Goal: Information Seeking & Learning: Learn about a topic

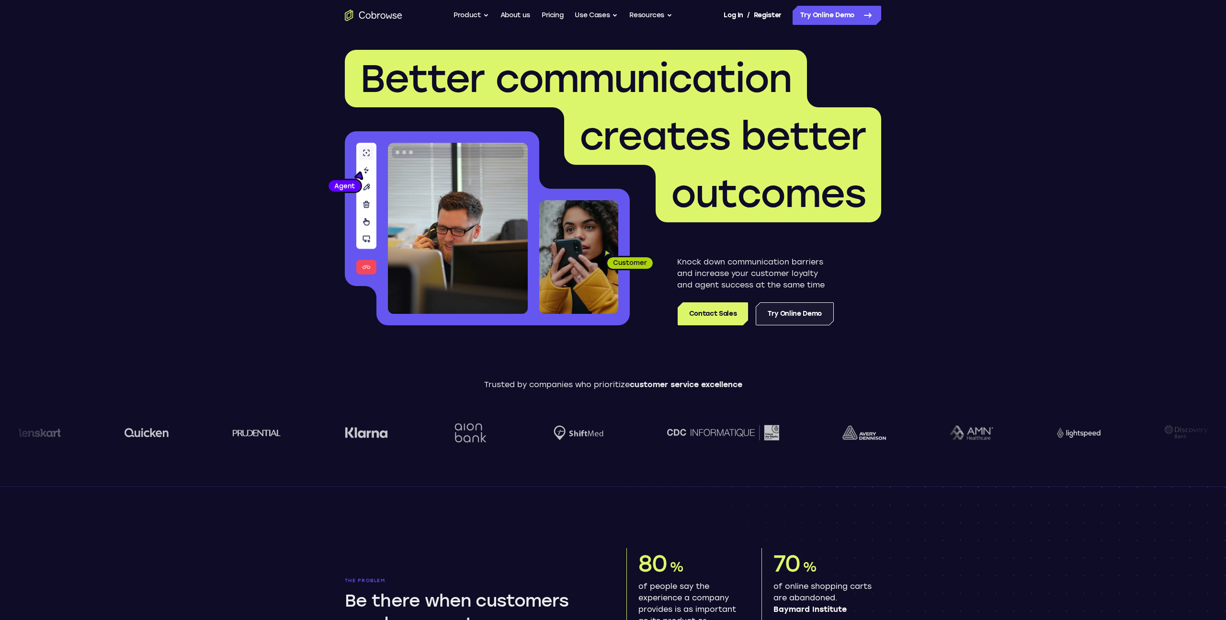
click at [821, 311] on link "Try Online Demo" at bounding box center [795, 313] width 78 height 23
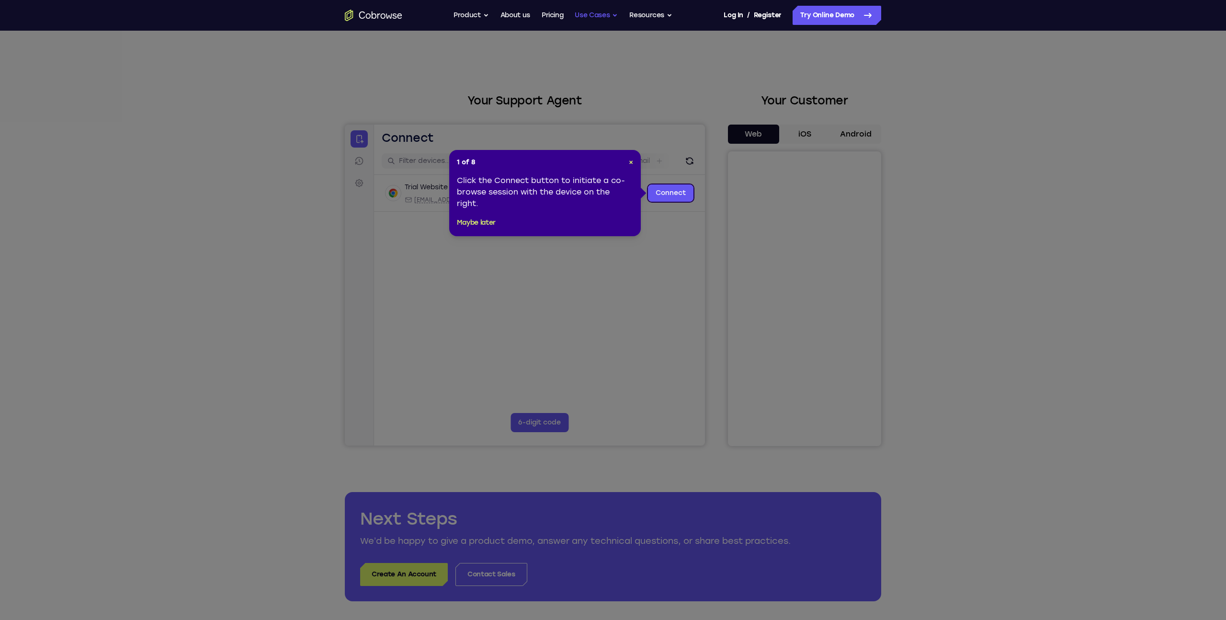
click at [598, 16] on button "Use Cases" at bounding box center [596, 15] width 43 height 19
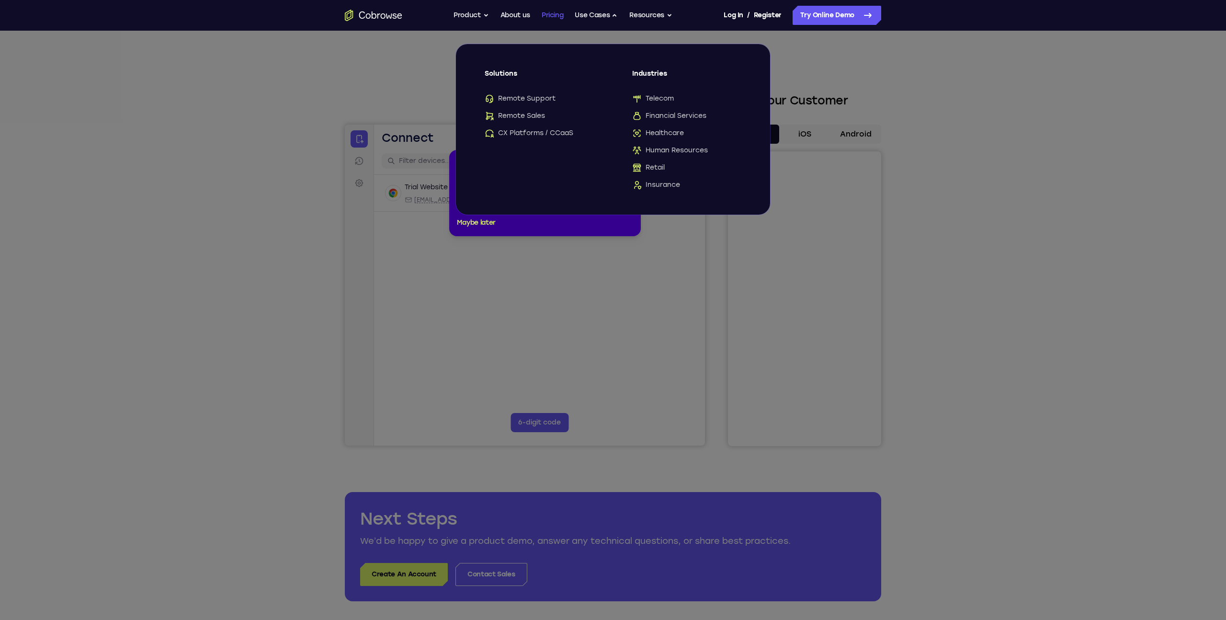
click at [553, 20] on link "Pricing" at bounding box center [553, 15] width 22 height 19
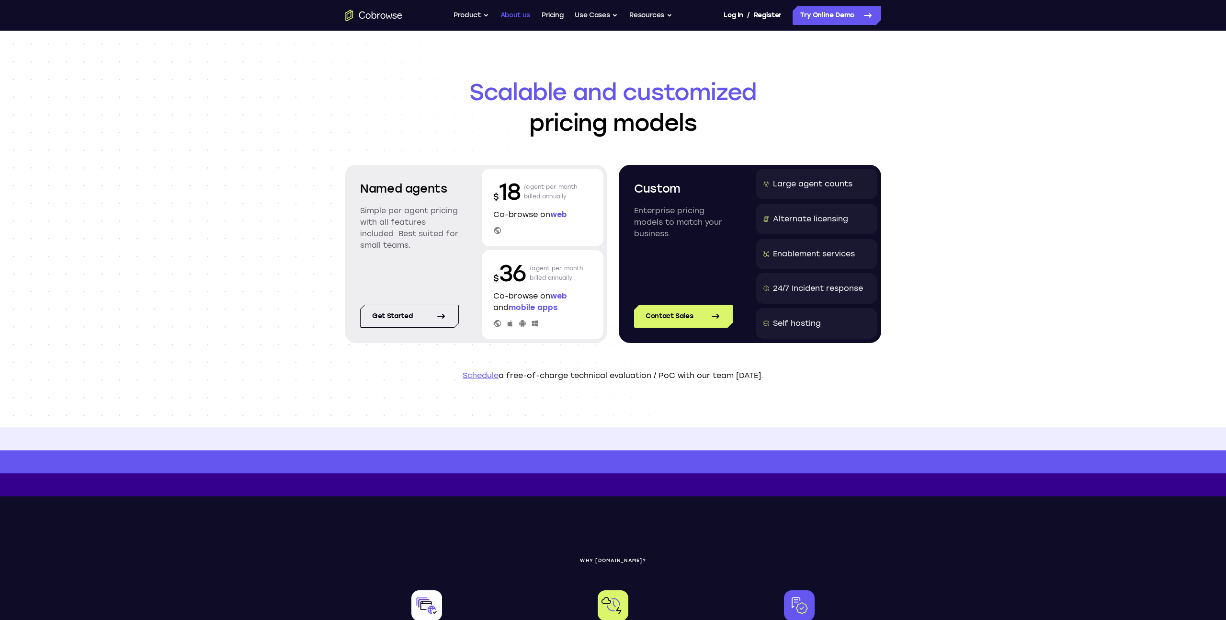
click at [515, 19] on link "About us" at bounding box center [515, 15] width 30 height 19
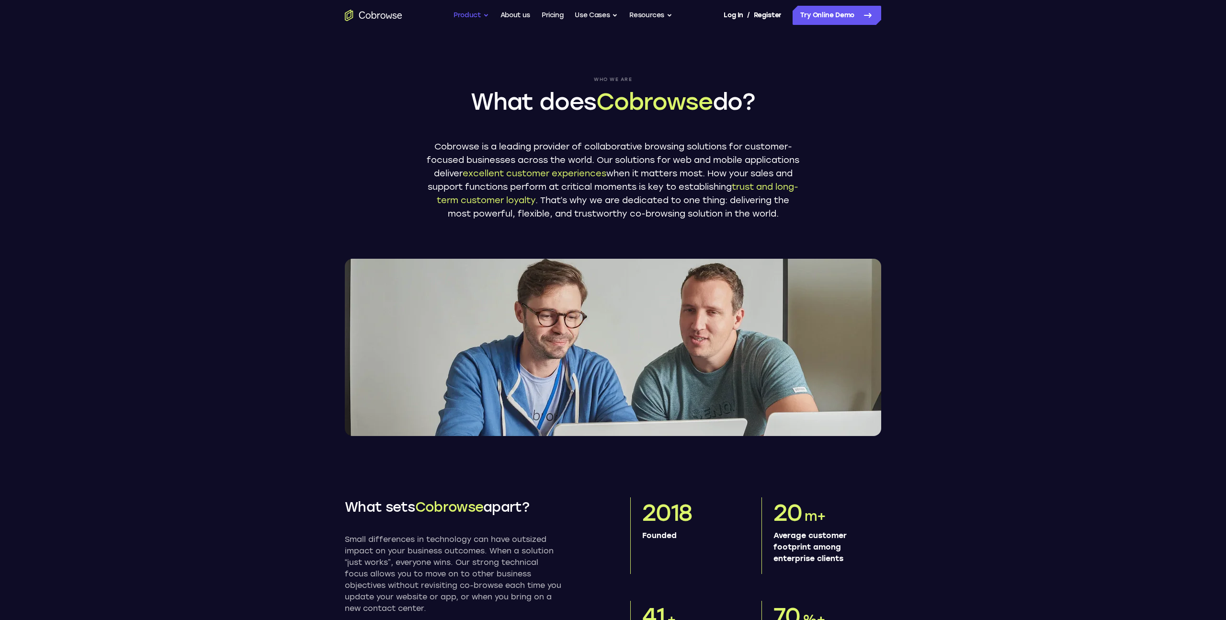
click at [471, 19] on button "Product" at bounding box center [470, 15] width 35 height 19
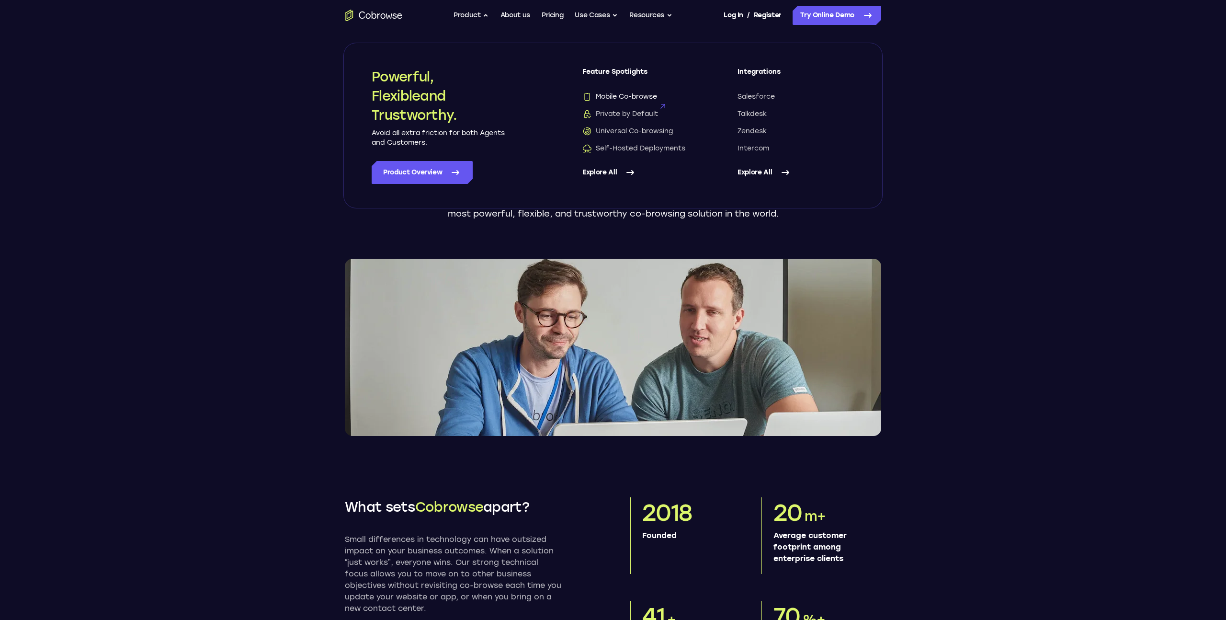
click at [629, 94] on span "Mobile Co-browse" at bounding box center [619, 97] width 75 height 10
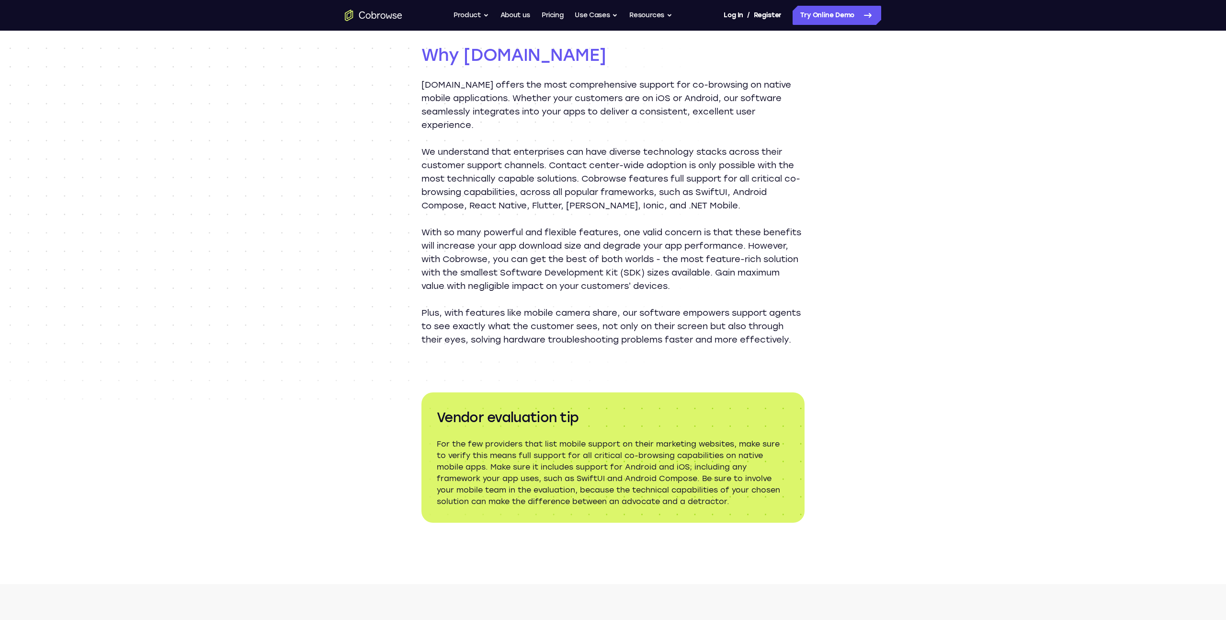
scroll to position [1044, 0]
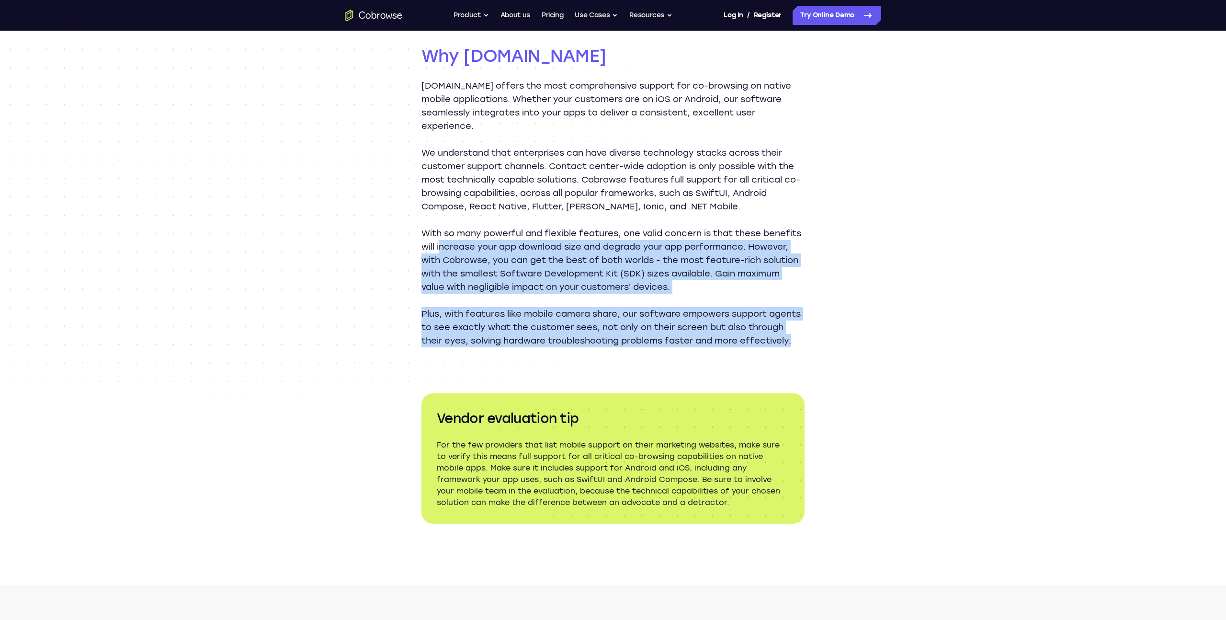
drag, startPoint x: 481, startPoint y: 240, endPoint x: 611, endPoint y: 358, distance: 174.9
click at [611, 347] on div "Cobrowse.io offers the most comprehensive support for co-browsing on native mob…" at bounding box center [612, 213] width 383 height 268
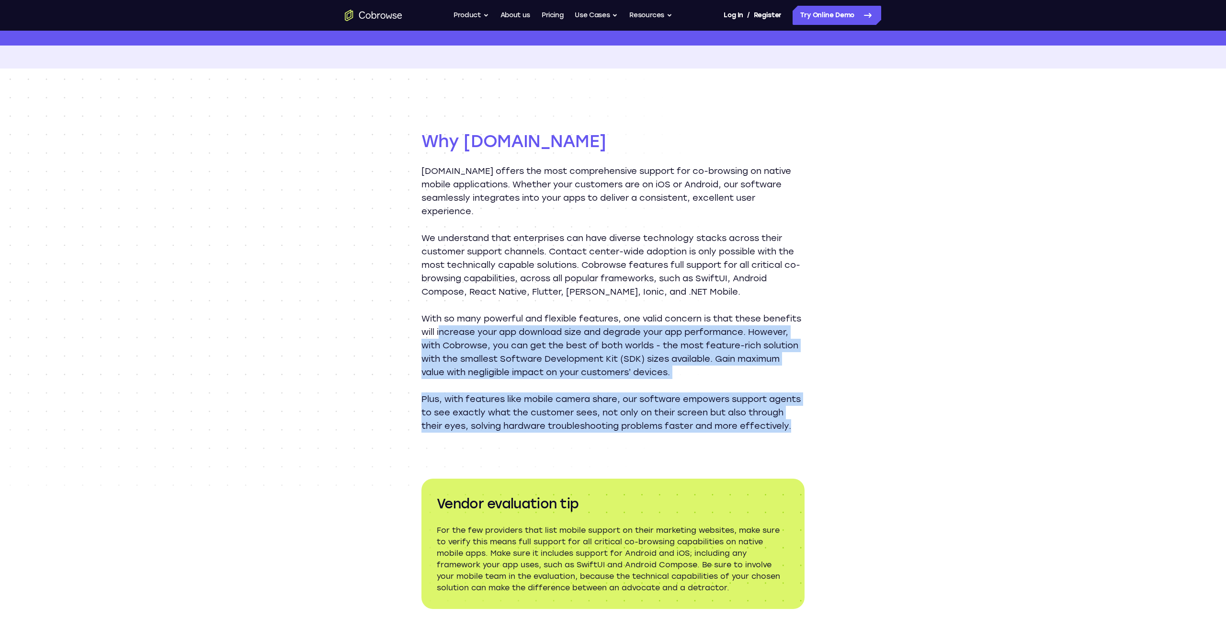
scroll to position [824, 0]
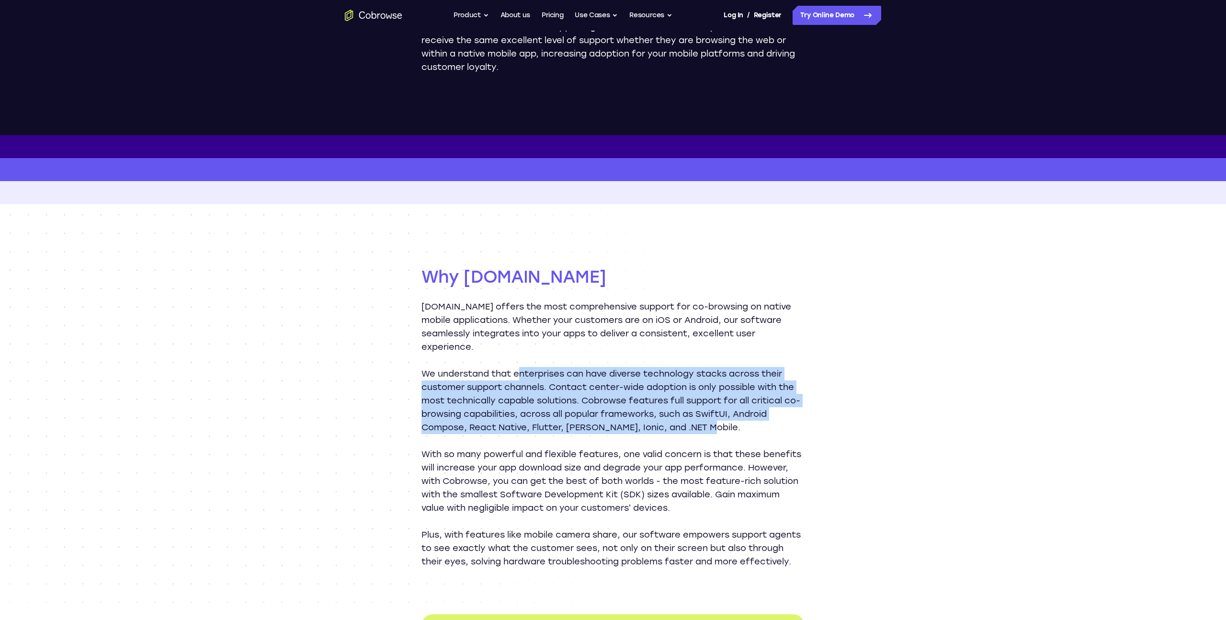
drag, startPoint x: 521, startPoint y: 374, endPoint x: 727, endPoint y: 430, distance: 212.9
click at [727, 430] on p "We understand that enterprises can have diverse technology stacks across their …" at bounding box center [612, 400] width 383 height 67
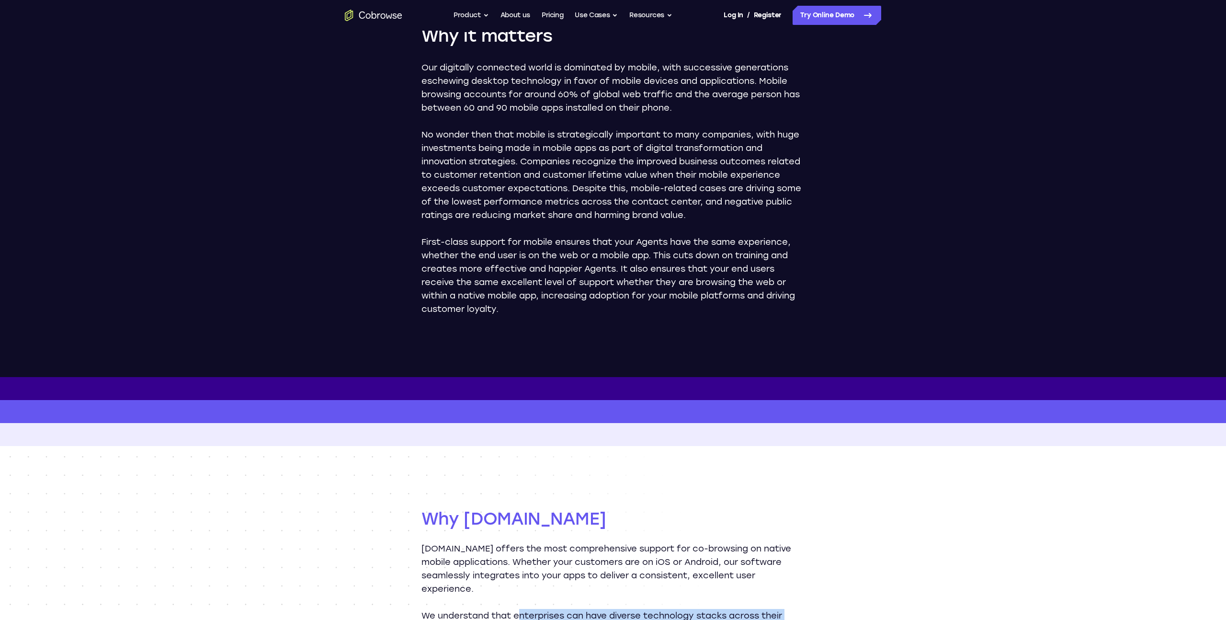
scroll to position [418, 0]
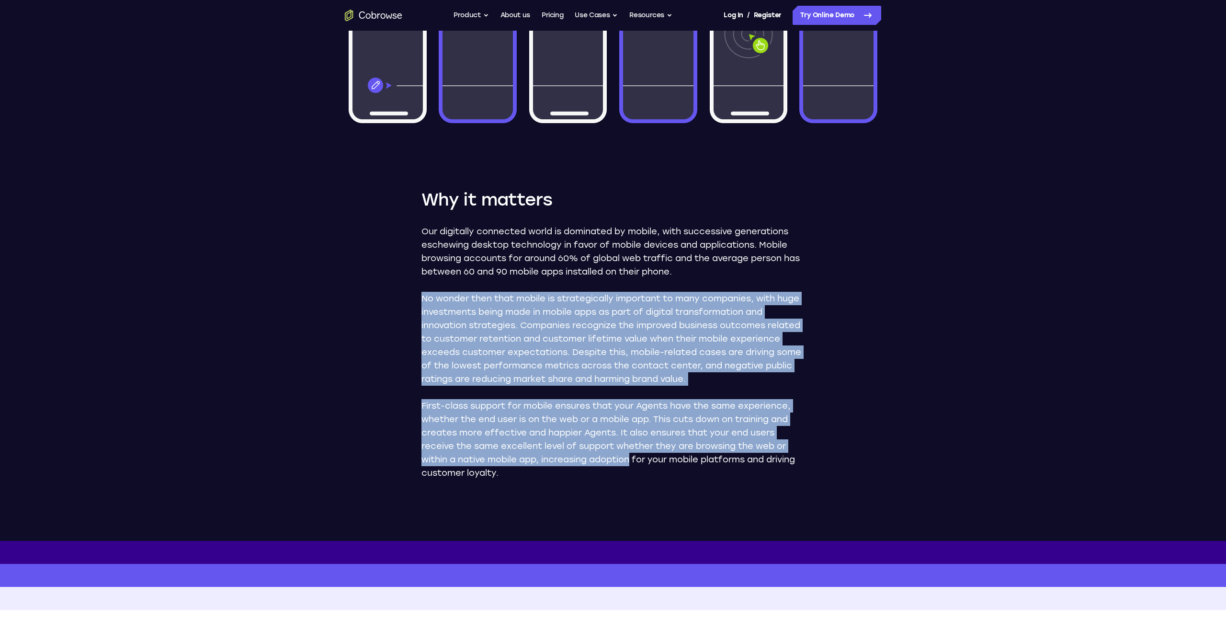
drag, startPoint x: 570, startPoint y: 292, endPoint x: 634, endPoint y: 464, distance: 184.4
click at [634, 464] on div "Our digitally connected world is dominated by mobile, with successive generatio…" at bounding box center [612, 352] width 383 height 255
click at [576, 453] on p "First-class support for mobile ensures that your Agents have the same experienc…" at bounding box center [612, 439] width 383 height 80
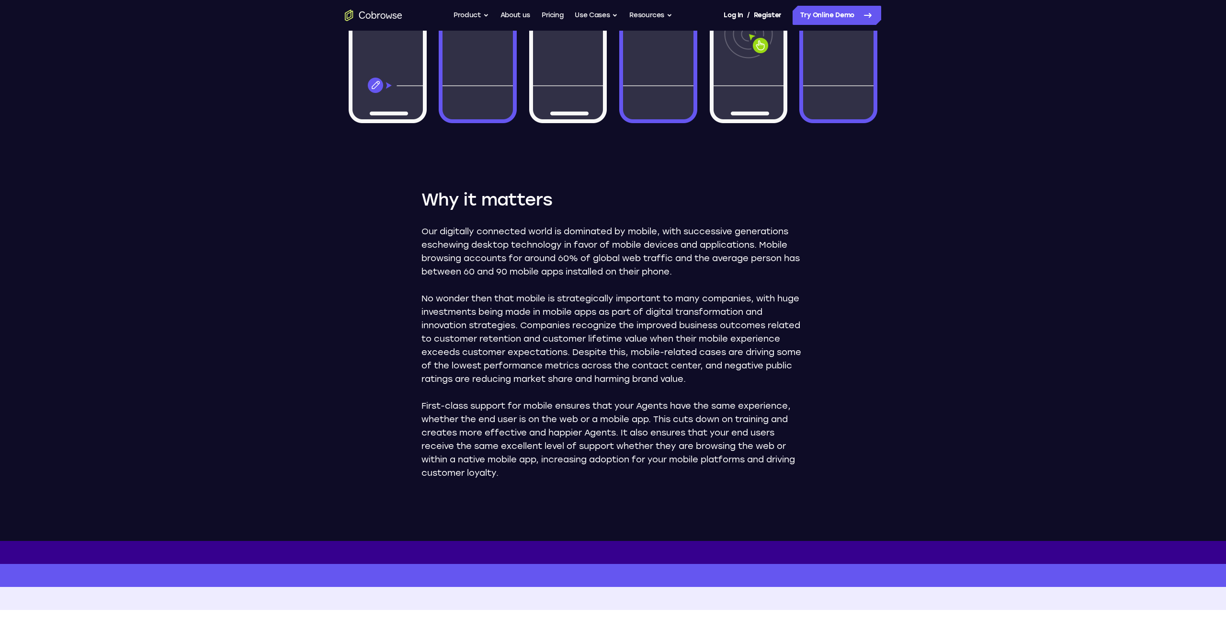
scroll to position [0, 0]
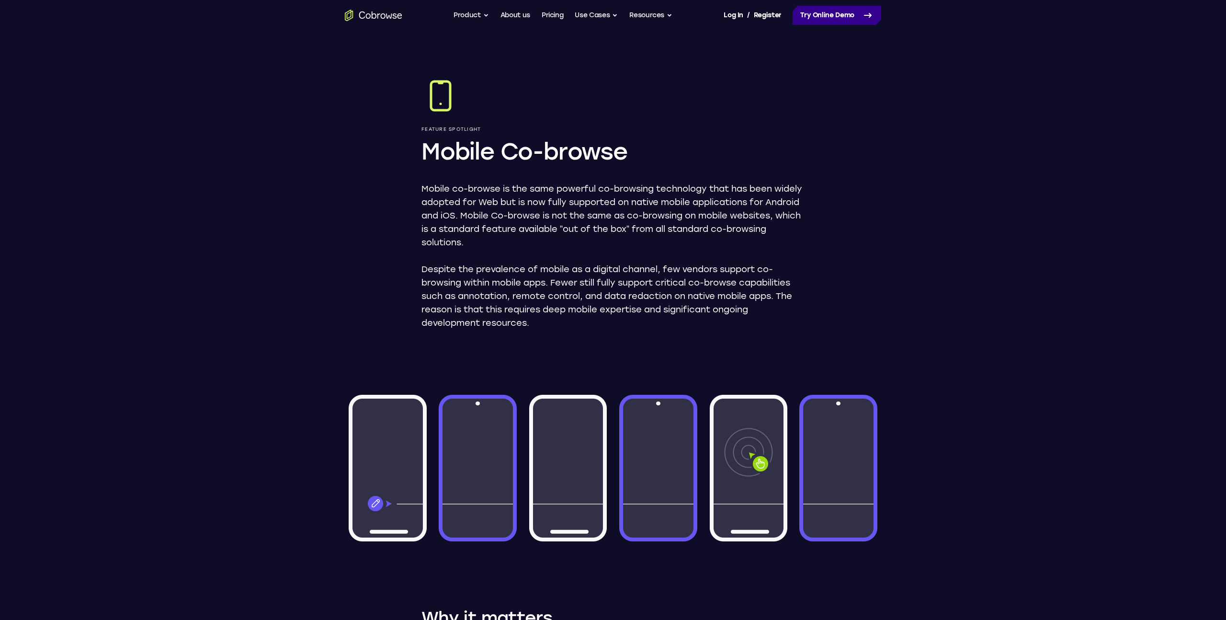
click at [836, 20] on link "Try Online Demo" at bounding box center [836, 15] width 89 height 19
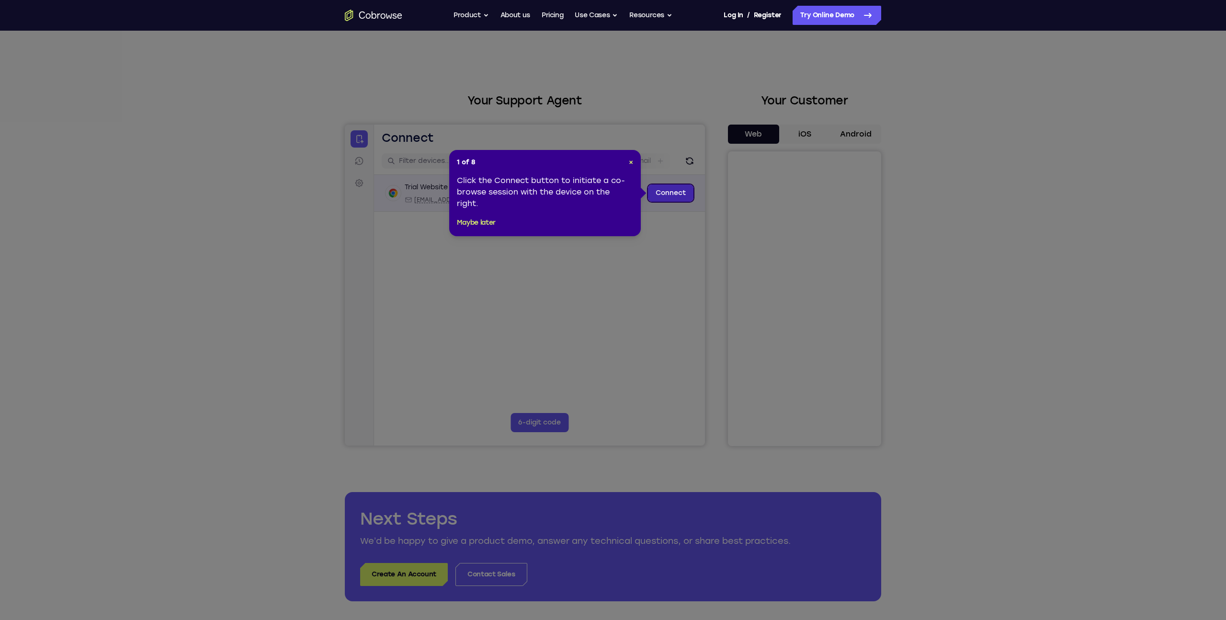
click at [675, 194] on link "Connect" at bounding box center [670, 192] width 45 height 17
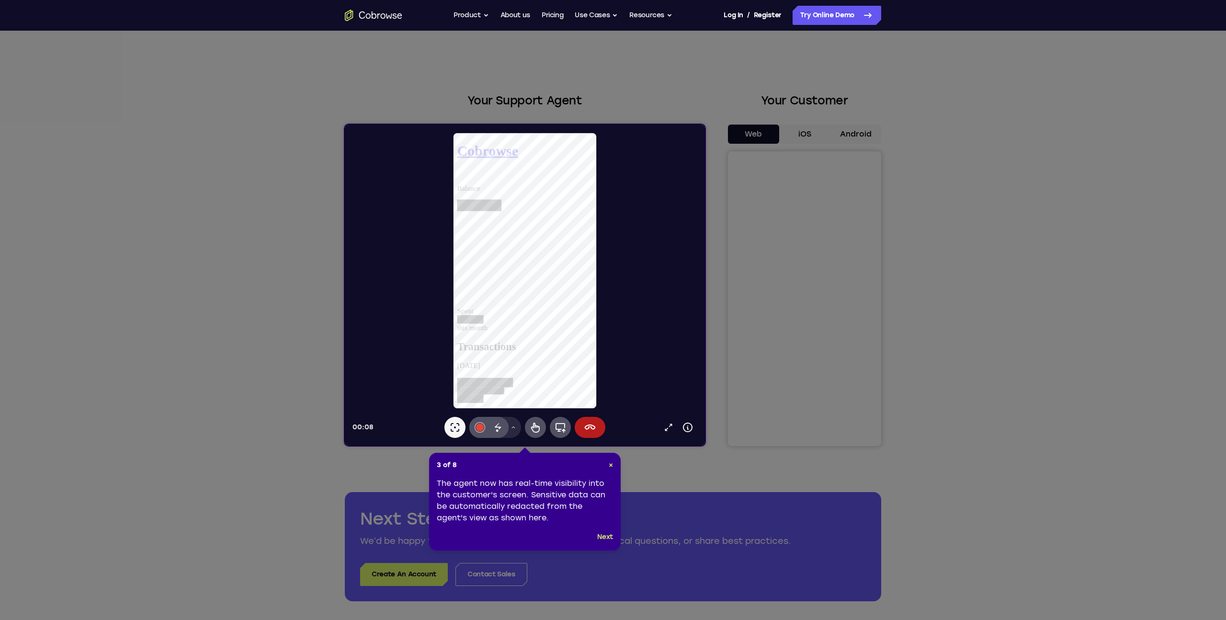
click at [603, 538] on button "Next" at bounding box center [605, 536] width 16 height 11
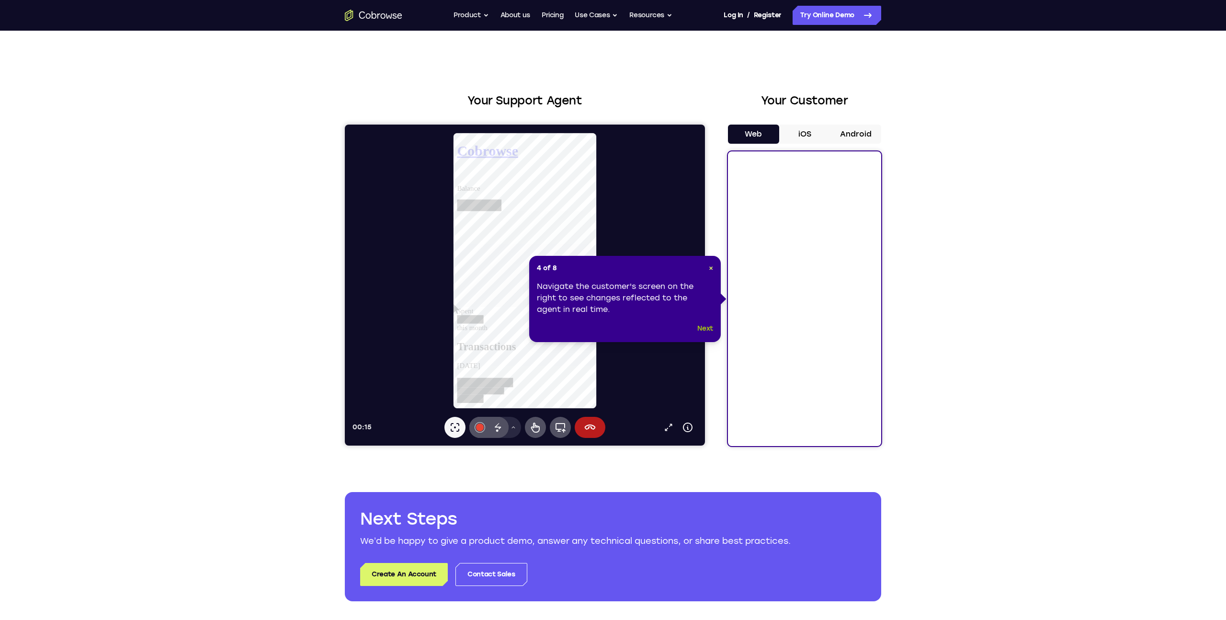
click at [709, 328] on button "Next" at bounding box center [705, 328] width 16 height 11
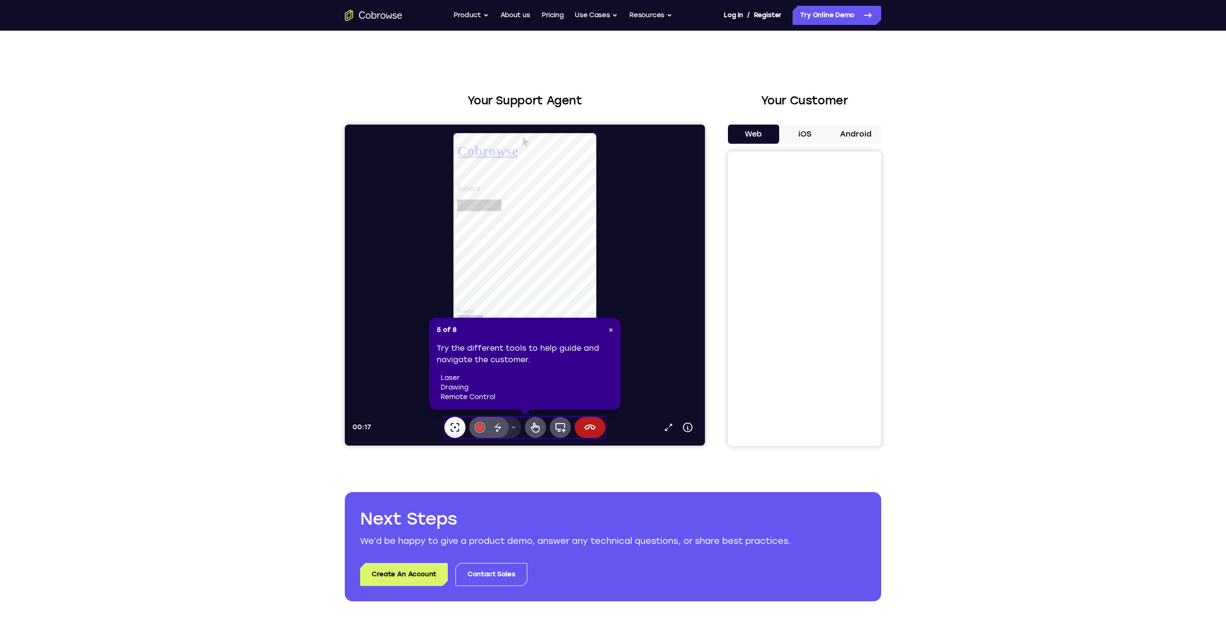
click at [802, 135] on button "iOS" at bounding box center [804, 133] width 51 height 19
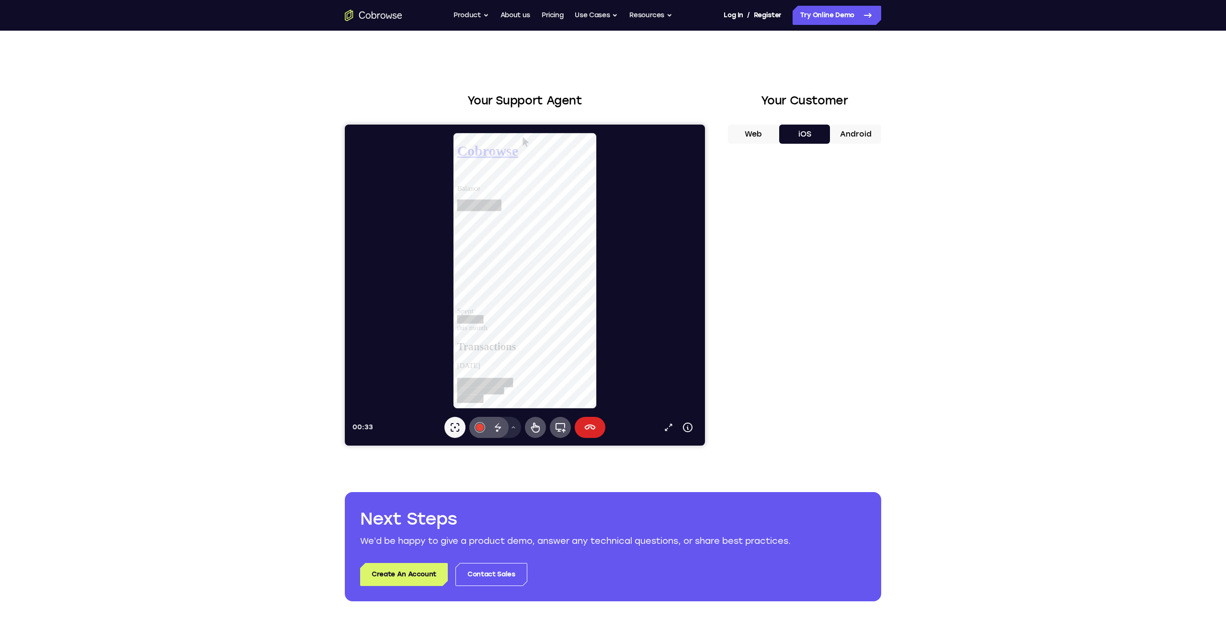
click at [582, 431] on button "End session" at bounding box center [590, 427] width 31 height 21
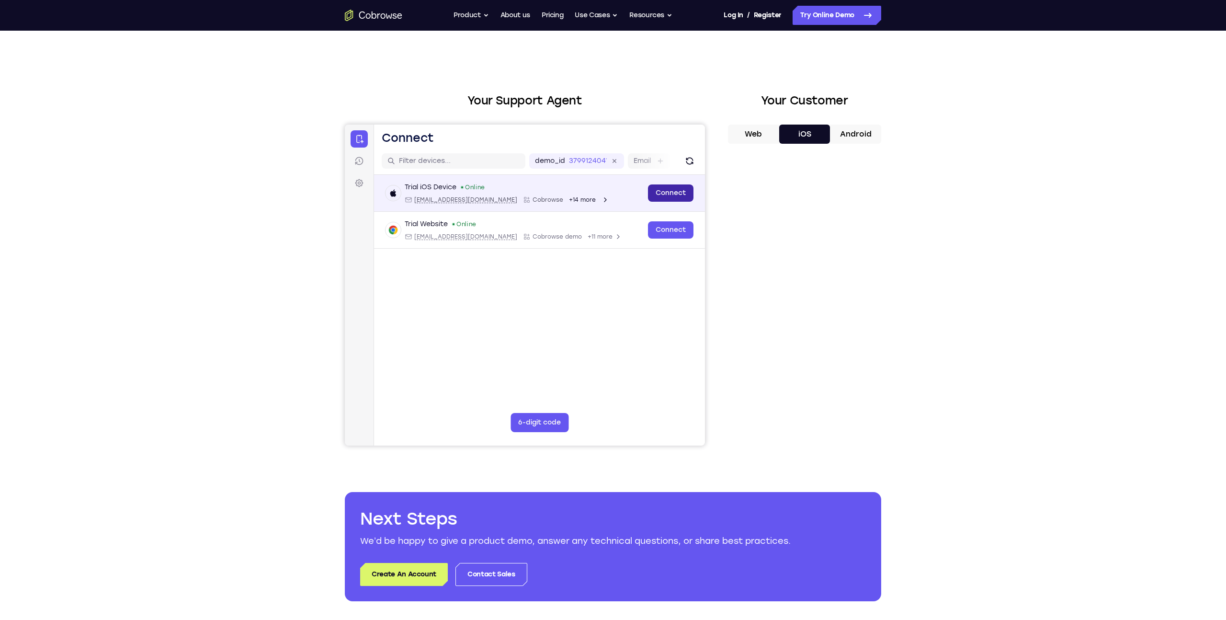
click at [661, 186] on link "Connect" at bounding box center [670, 192] width 45 height 17
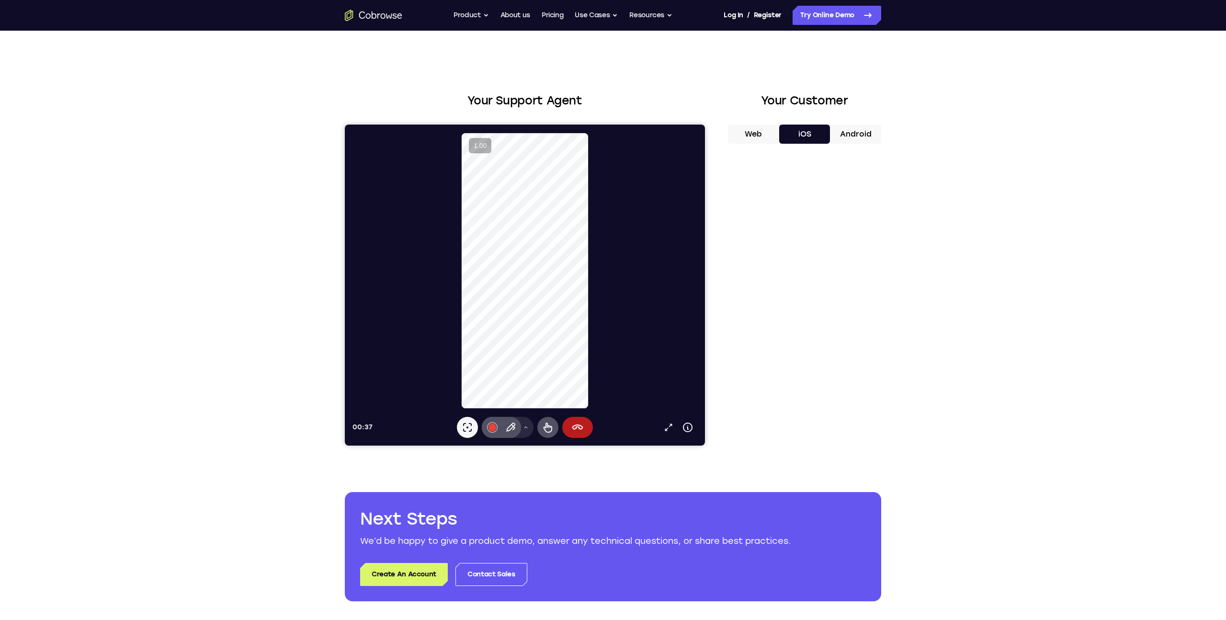
click at [570, 11] on ul "Go back Powerful, Flexible and Trustworthy. Avoid all extra friction for both A…" at bounding box center [562, 15] width 219 height 19
click at [552, 17] on link "Pricing" at bounding box center [553, 15] width 22 height 19
